Goal: Check status: Check status

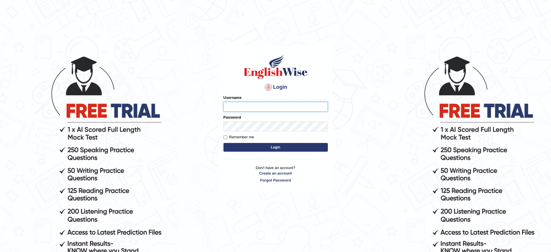
type input "JovicRecomendable"
click at [263, 146] on button "Login" at bounding box center [275, 147] width 104 height 9
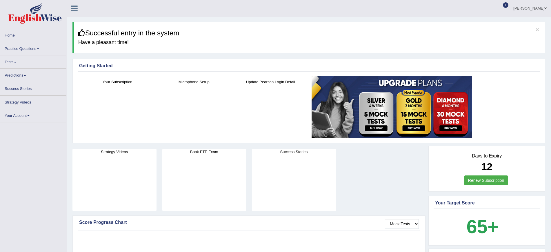
click at [508, 4] on span "1" at bounding box center [505, 5] width 6 height 6
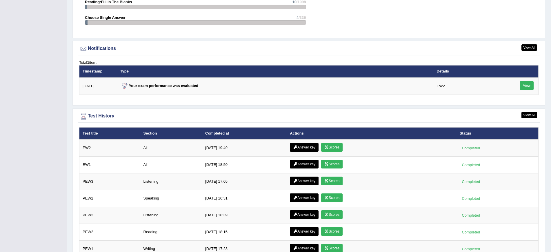
scroll to position [654, 0]
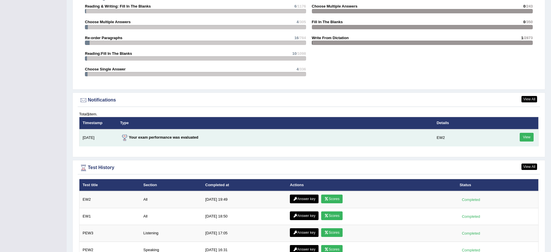
click at [525, 137] on link "View" at bounding box center [526, 137] width 14 height 9
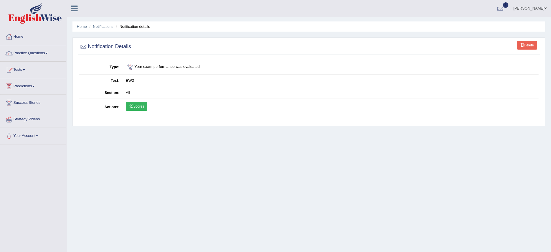
click at [134, 105] on link "Scores" at bounding box center [136, 106] width 21 height 9
